Goal: Information Seeking & Learning: Learn about a topic

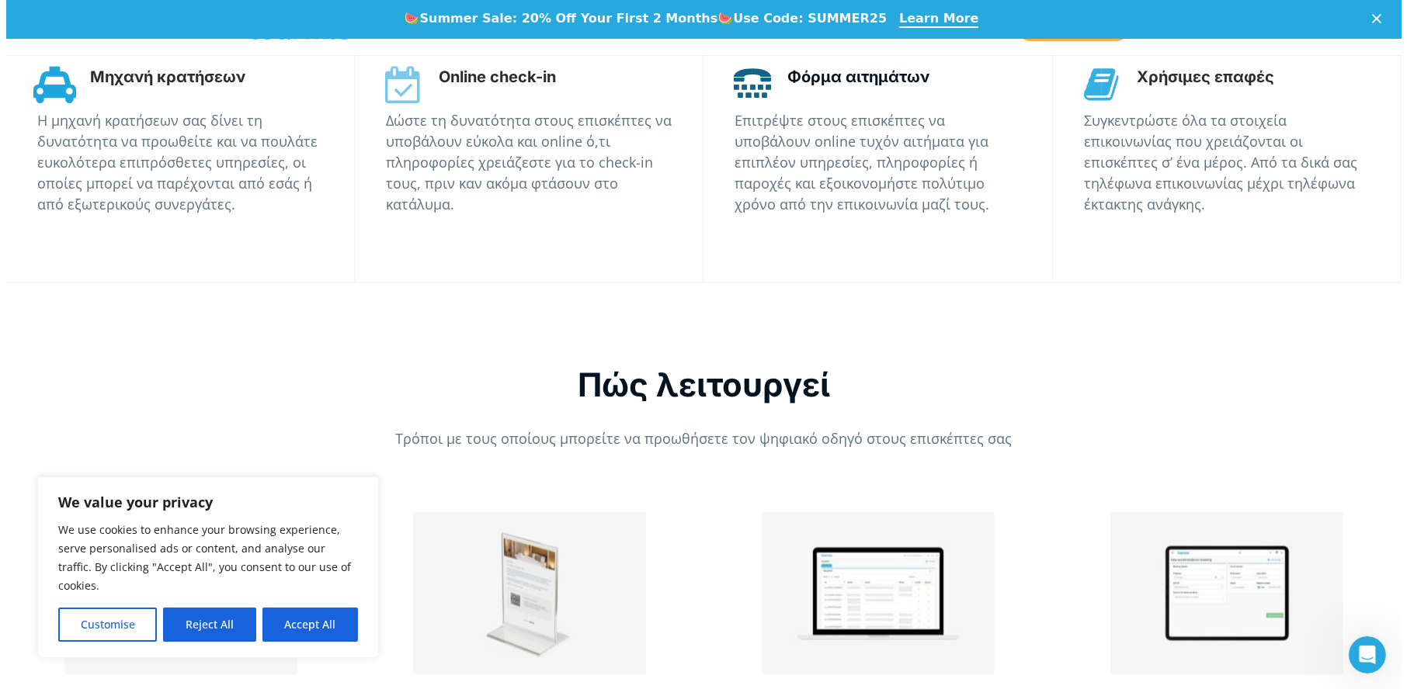
scroll to position [3371, 0]
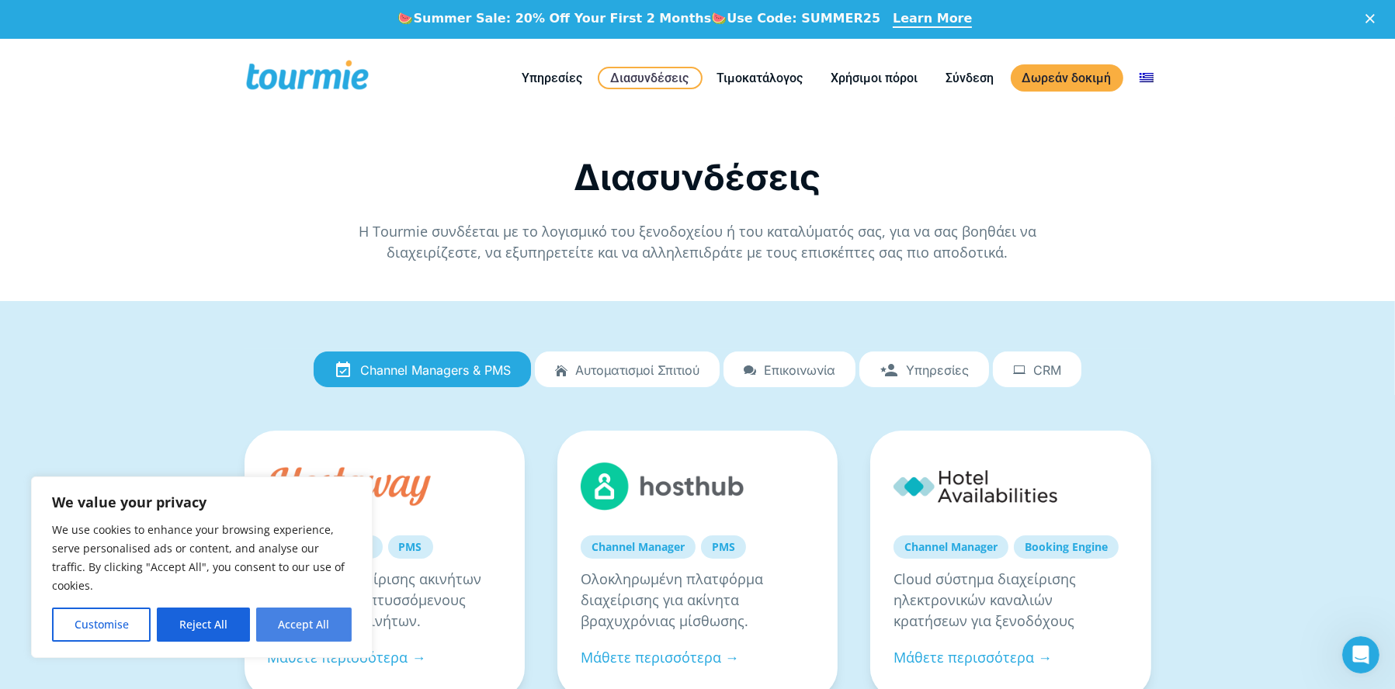
click at [306, 628] on button "Accept All" at bounding box center [303, 625] width 95 height 34
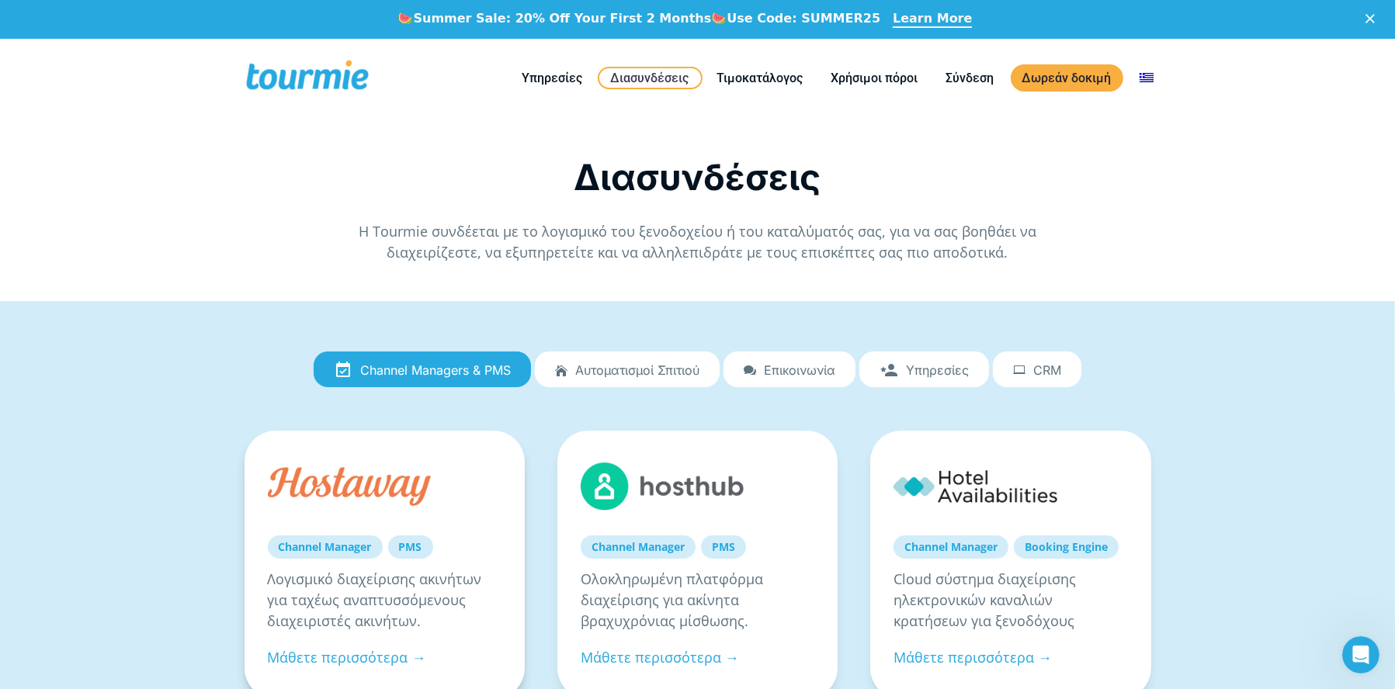
checkbox input "true"
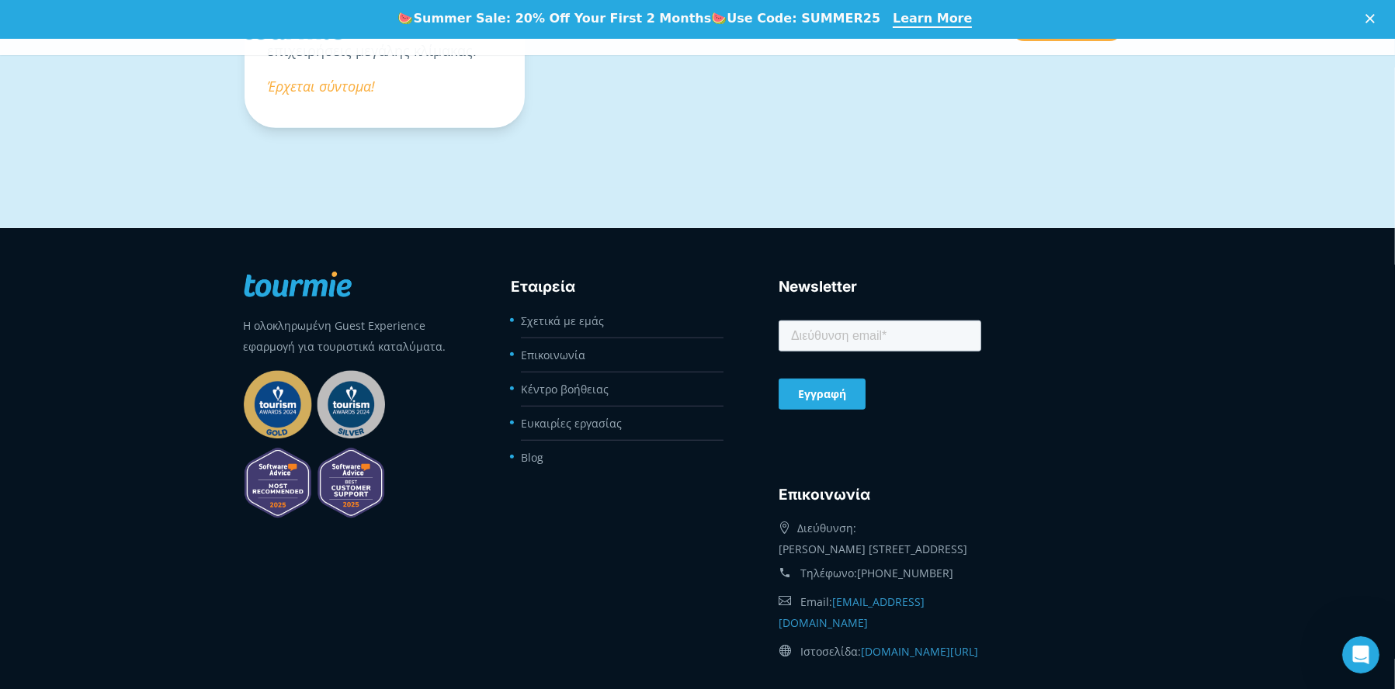
scroll to position [1824, 0]
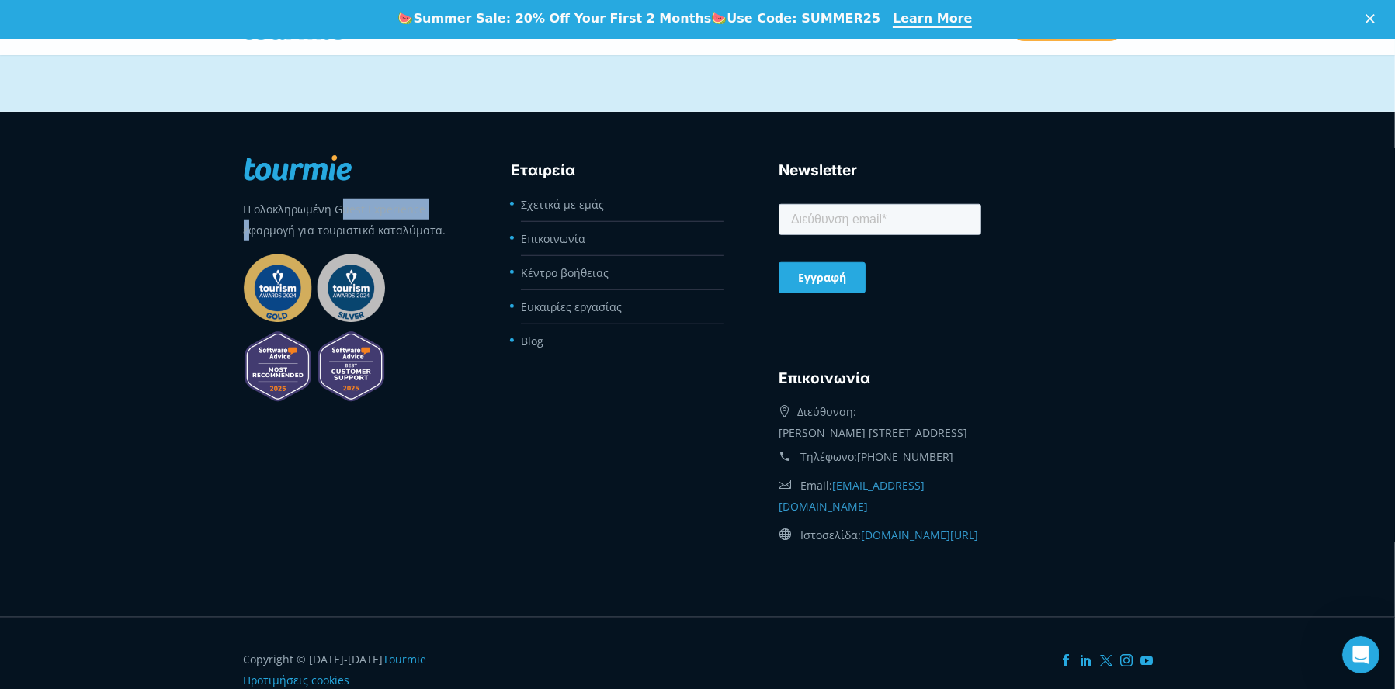
drag, startPoint x: 432, startPoint y: 210, endPoint x: 331, endPoint y: 213, distance: 100.9
click at [331, 213] on p "Η ολοκληρωμένη Guest Experience εφαρμογή για τουριστικά καταλύματα." at bounding box center [345, 220] width 203 height 42
click at [467, 287] on div "Η ολοκληρωμένη Guest Experience εφαρμογή για τουριστικά καταλύματα. Εταιρεία Σχ…" at bounding box center [697, 362] width 941 height 439
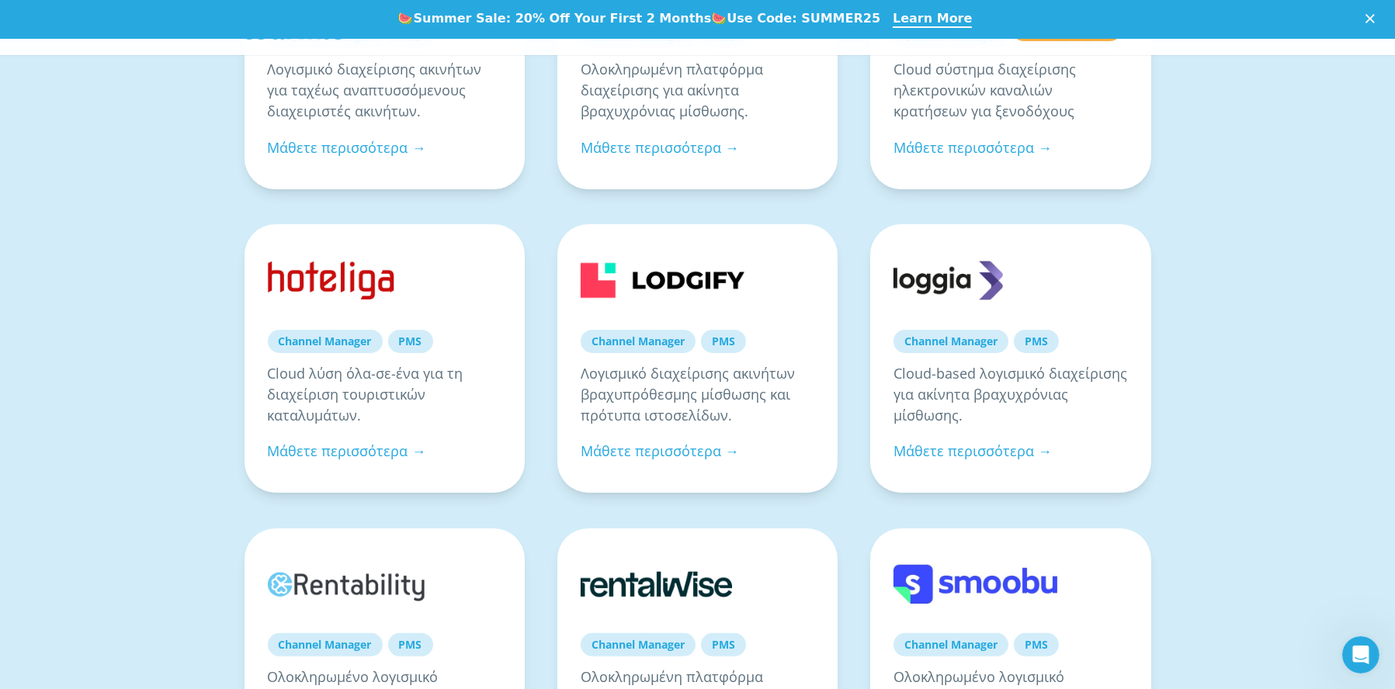
scroll to position [0, 0]
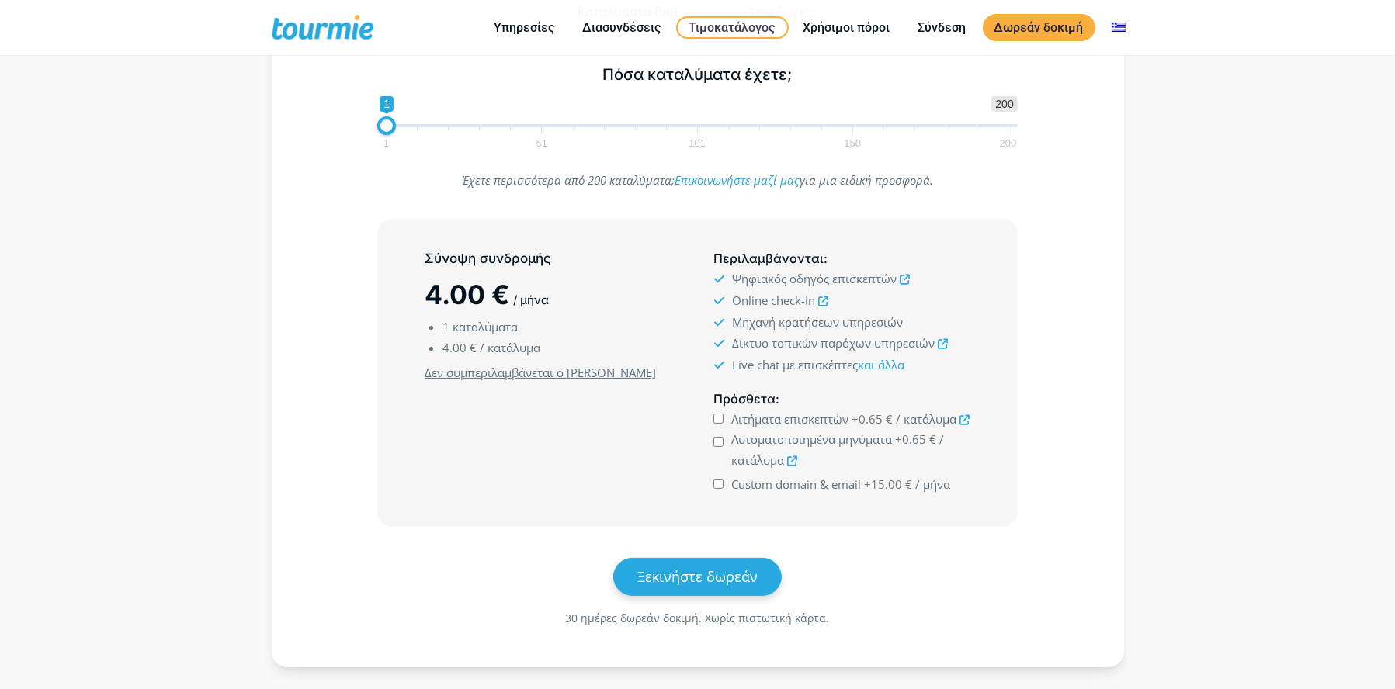
checkbox input "true"
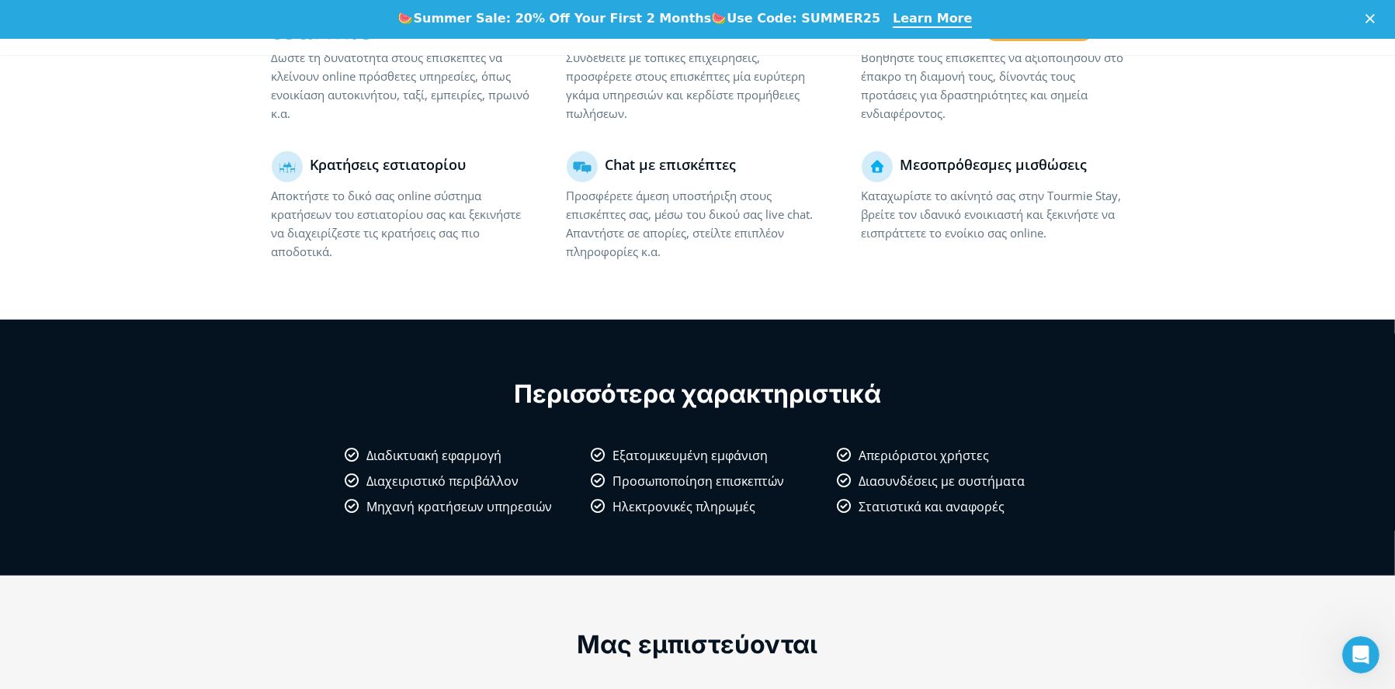
scroll to position [1246, 0]
